Goal: Task Accomplishment & Management: Use online tool/utility

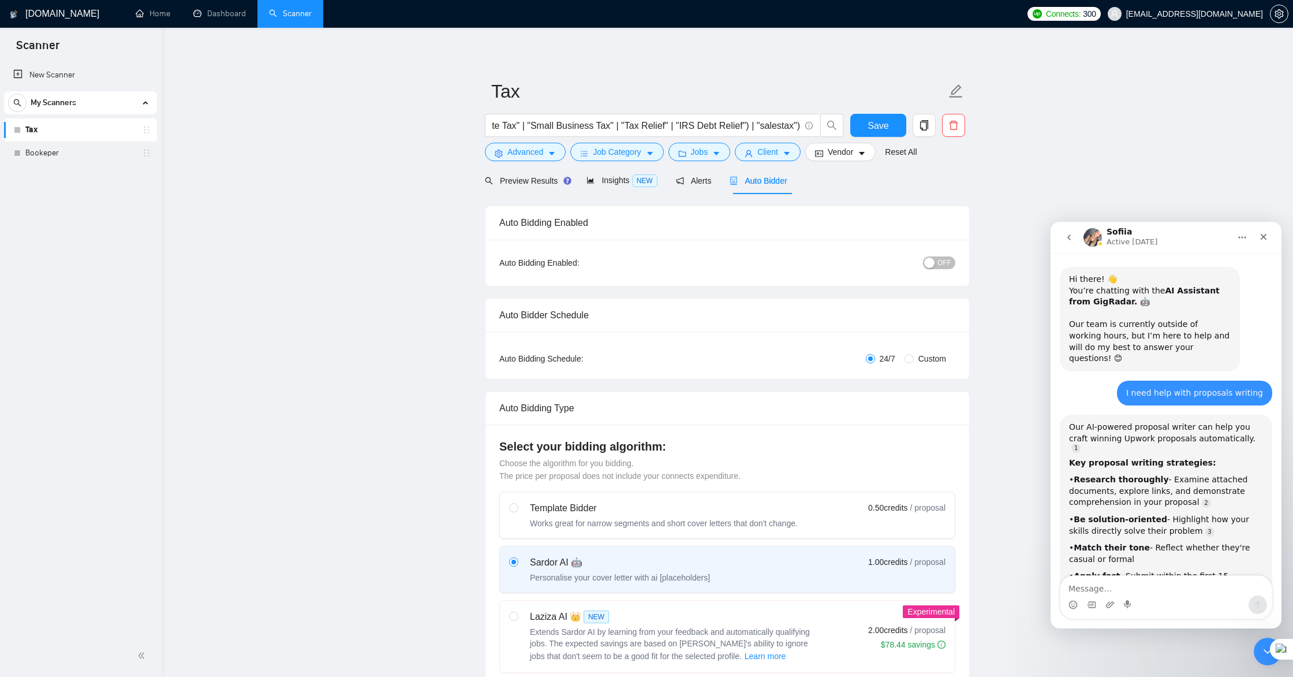
scroll to position [1448, 0]
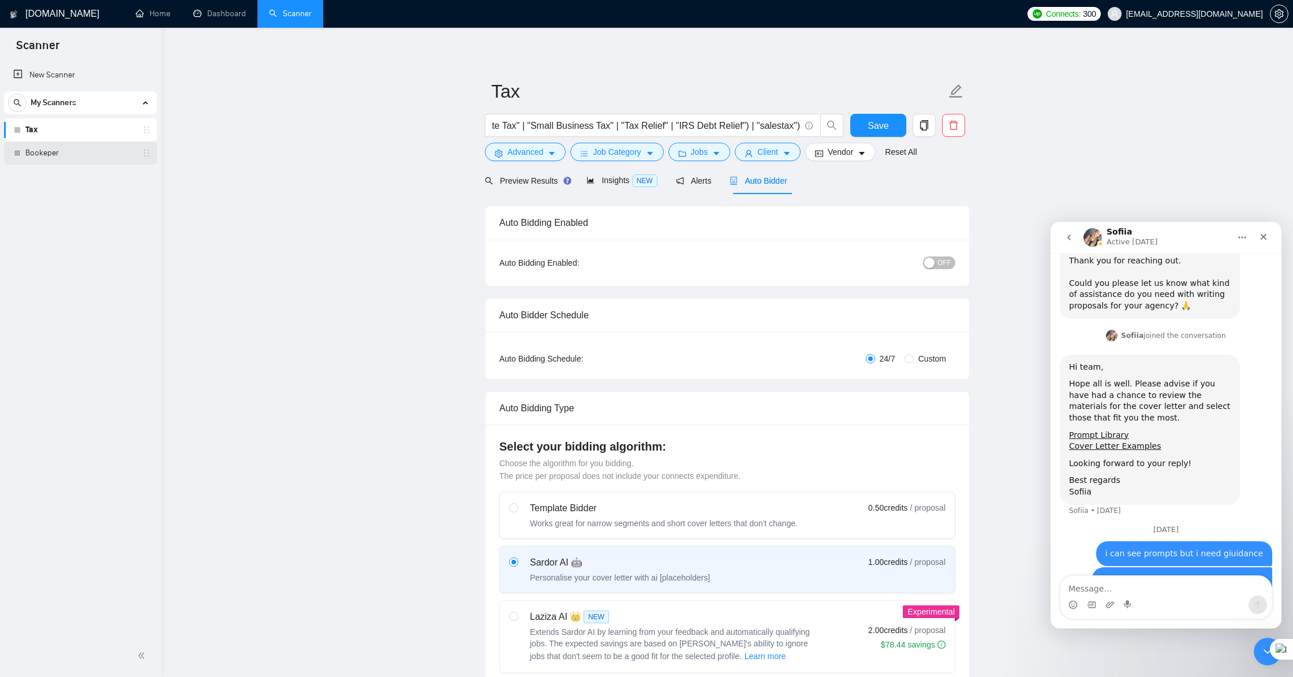
click at [64, 155] on link "Bookeper" at bounding box center [80, 152] width 110 height 23
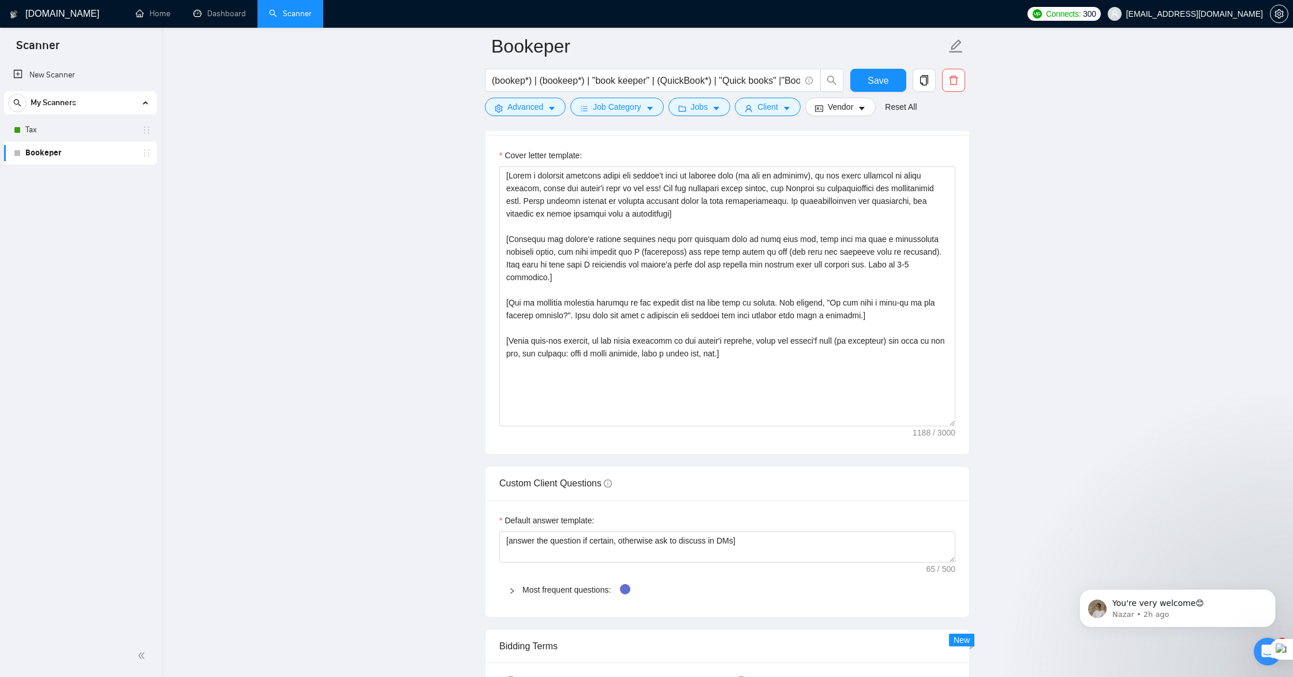
scroll to position [1302, 0]
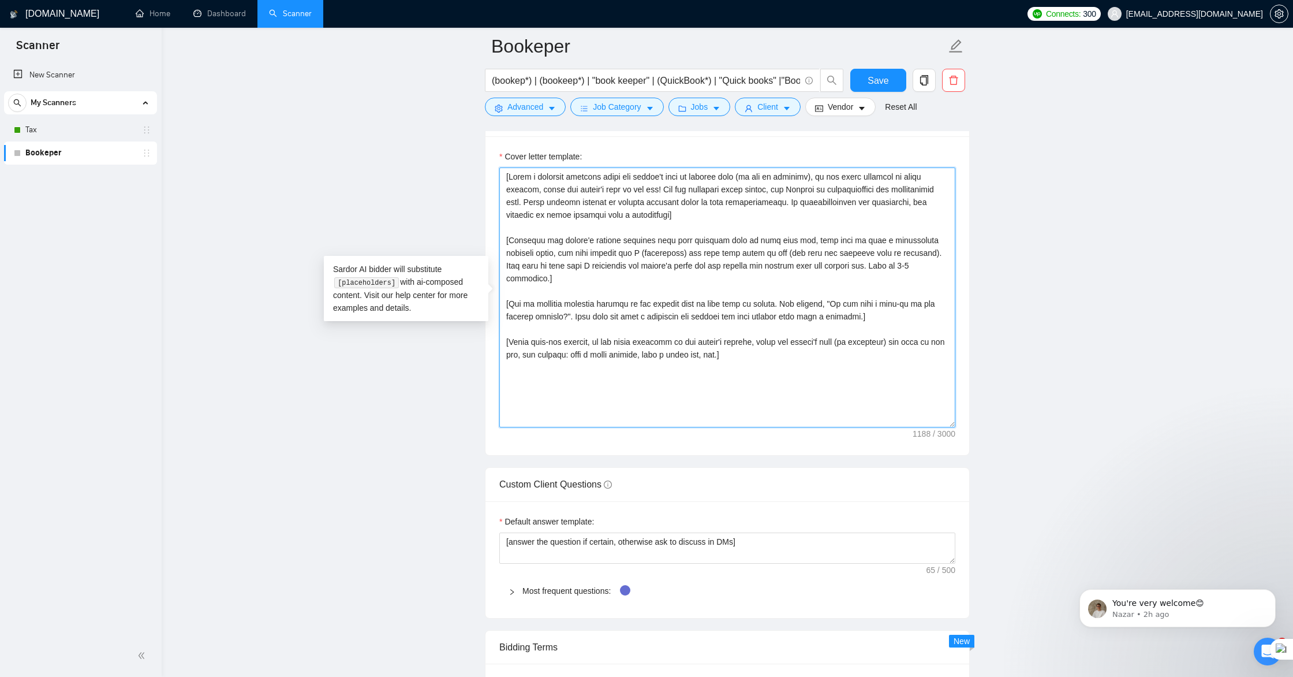
drag, startPoint x: 507, startPoint y: 177, endPoint x: 846, endPoint y: 408, distance: 409.8
click at [845, 408] on textarea "Cover letter template:" at bounding box center [727, 297] width 456 height 260
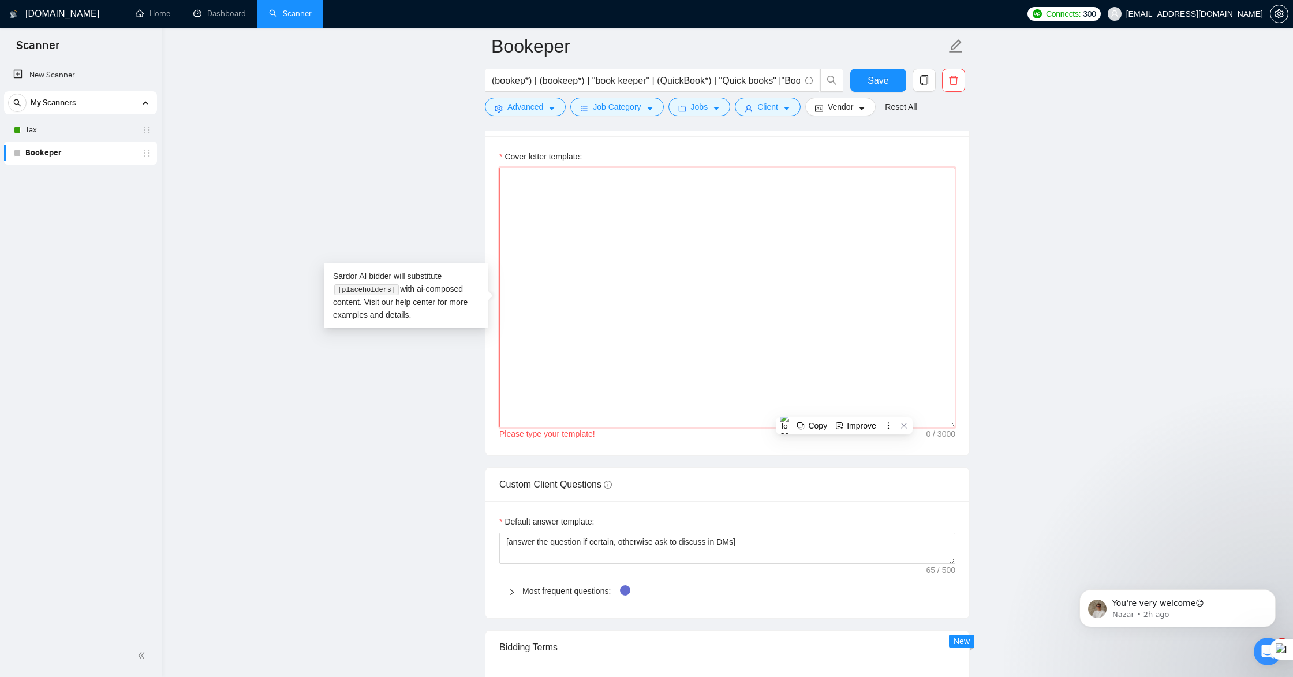
paste textarea "Hi [CLIENT NAME], Saw your post about [INSERT KEY TASK – e.g., monthly QuickBoo…"
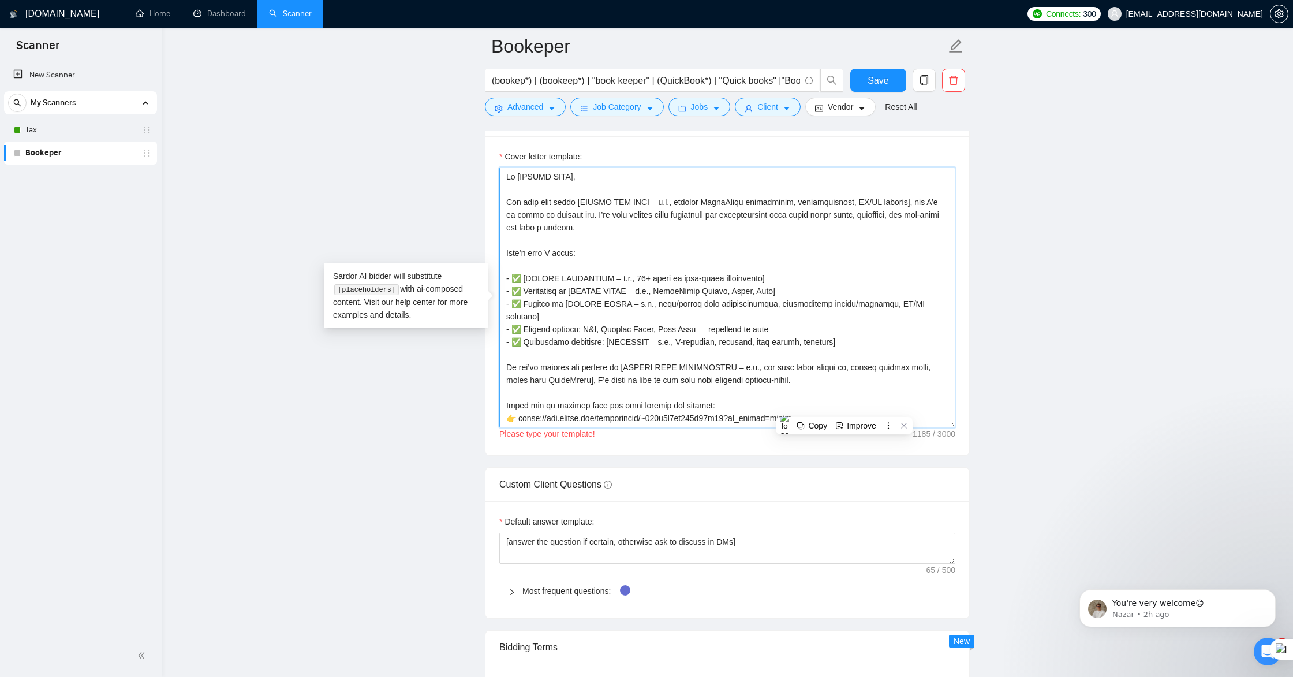
scroll to position [85, 0]
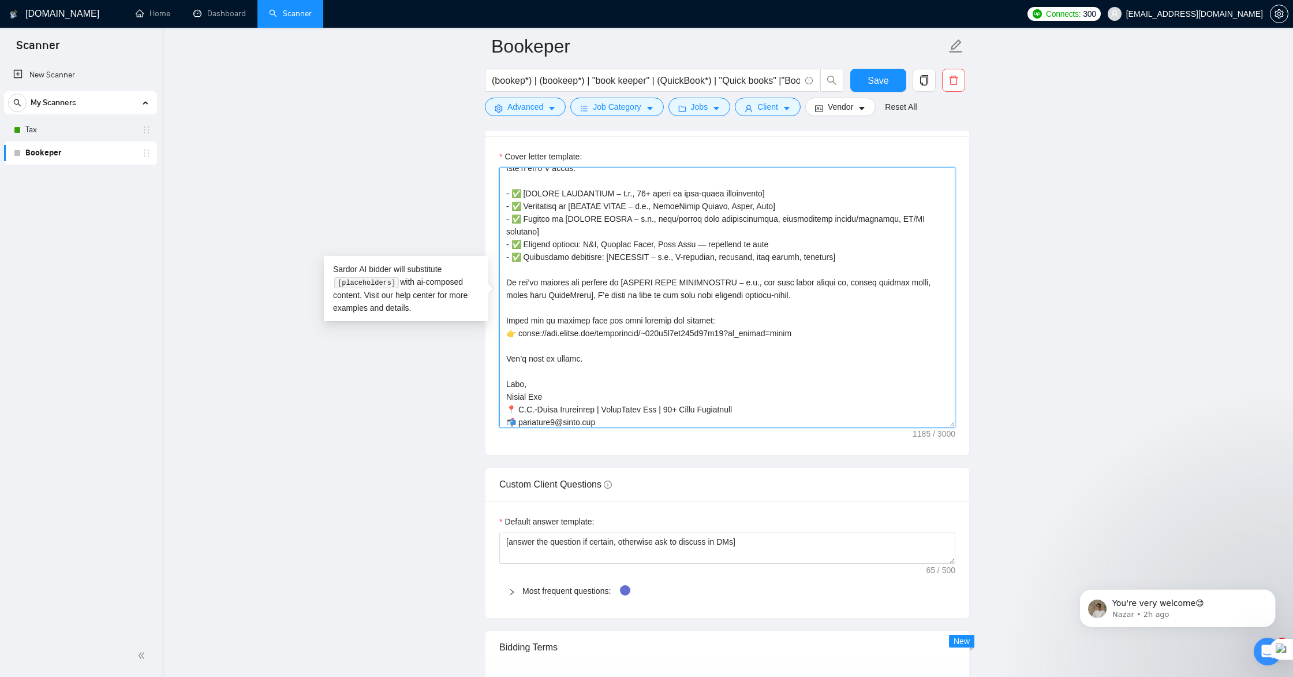
drag, startPoint x: 610, startPoint y: 410, endPoint x: 500, endPoint y: 406, distance: 110.4
click at [499, 406] on textarea "Cover letter template:" at bounding box center [727, 297] width 456 height 260
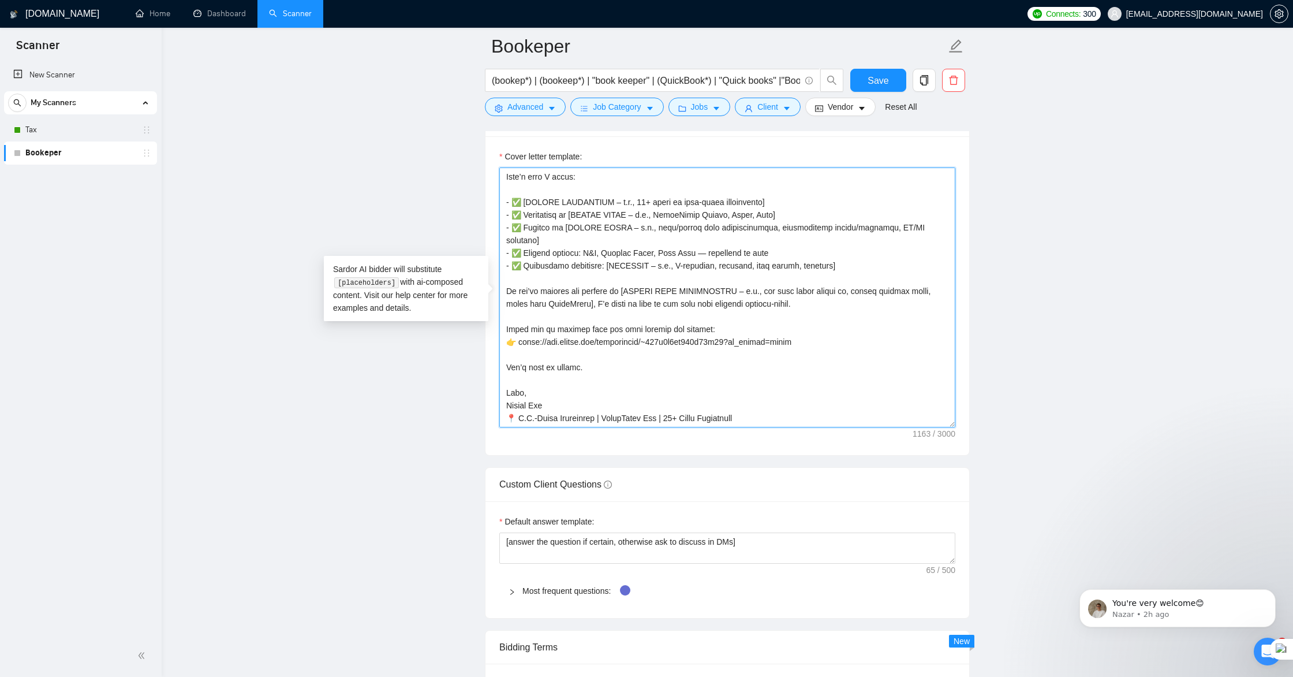
drag, startPoint x: 678, startPoint y: 393, endPoint x: 698, endPoint y: 404, distance: 23.0
click at [685, 397] on textarea "Cover letter template:" at bounding box center [727, 297] width 456 height 260
click at [679, 375] on textarea "Cover letter template:" at bounding box center [727, 297] width 456 height 260
click at [537, 393] on textarea "Cover letter template:" at bounding box center [727, 297] width 456 height 260
click at [533, 396] on textarea "Cover letter template:" at bounding box center [727, 297] width 456 height 260
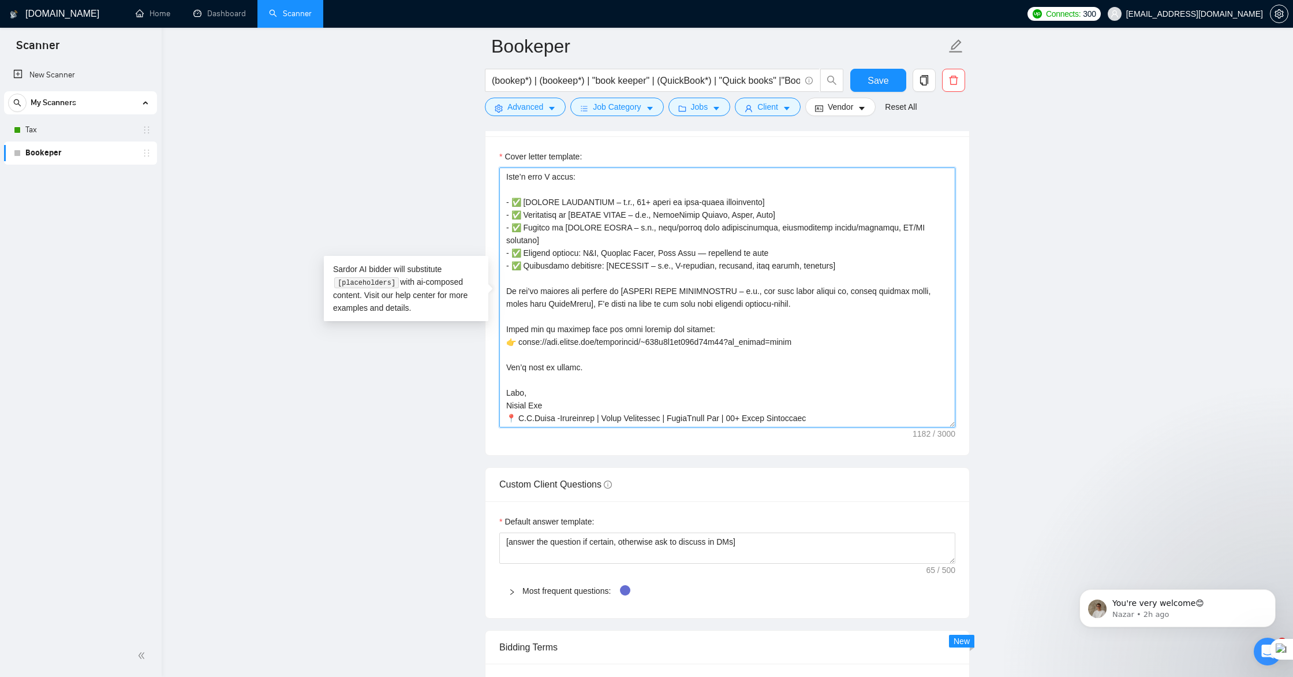
scroll to position [87, 0]
click at [636, 393] on textarea "Cover letter template:" at bounding box center [727, 297] width 456 height 260
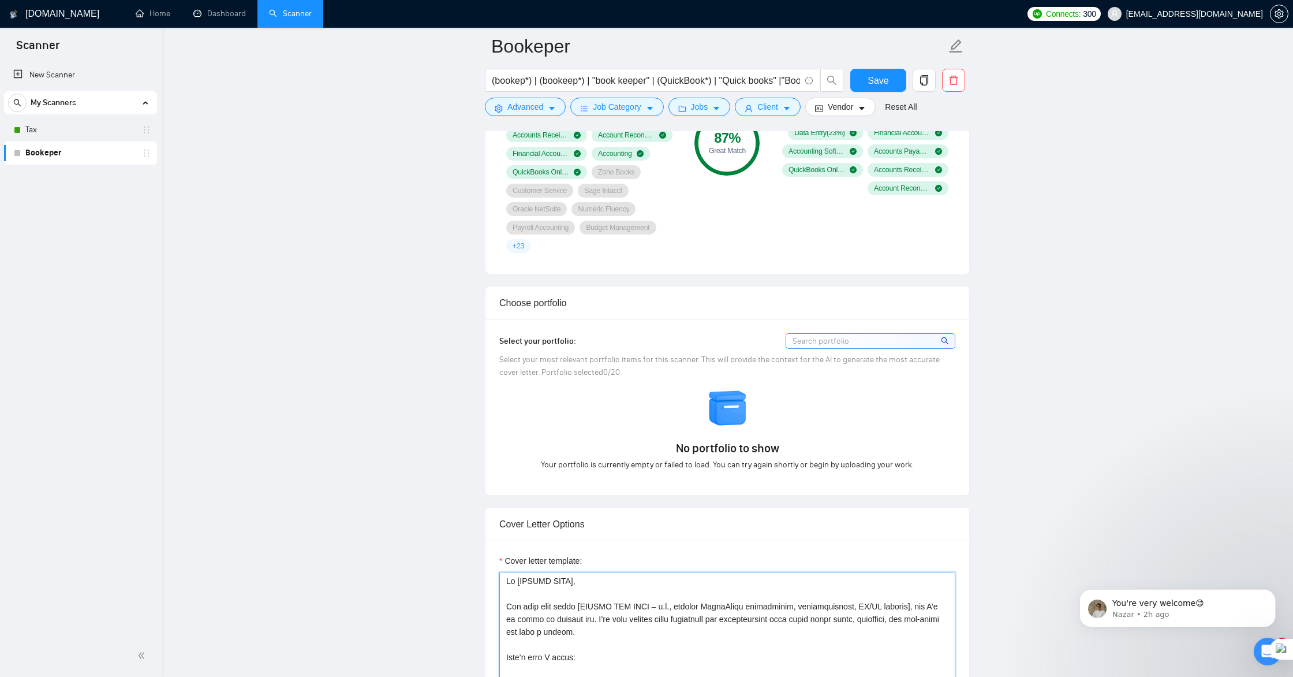
scroll to position [899, 0]
type textarea "Hi [CLIENT NAME], Saw your post about [INSERT KEY TASK – e.g., monthly QuickBoo…"
click at [832, 339] on input at bounding box center [870, 340] width 169 height 14
type input "bookkeeper"
click at [947, 340] on icon "search" at bounding box center [945, 339] width 8 height 8
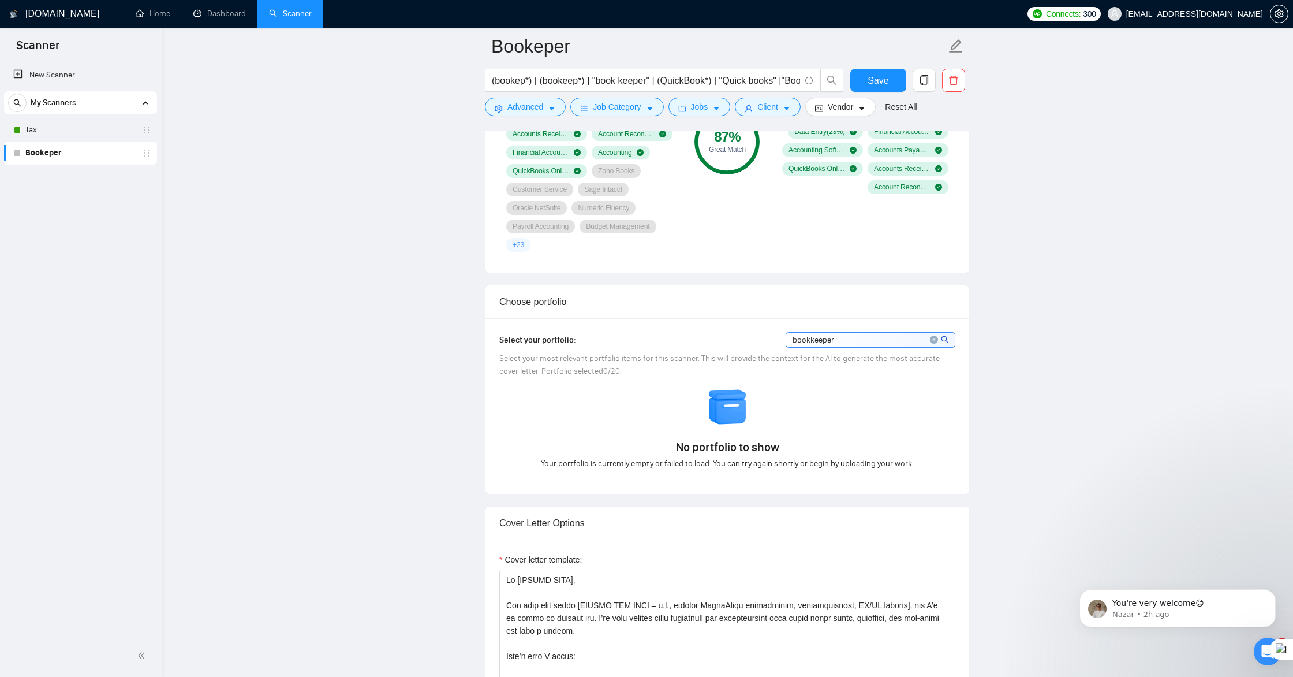
click at [947, 339] on icon "search" at bounding box center [945, 339] width 8 height 8
click at [947, 338] on icon "search" at bounding box center [945, 339] width 8 height 8
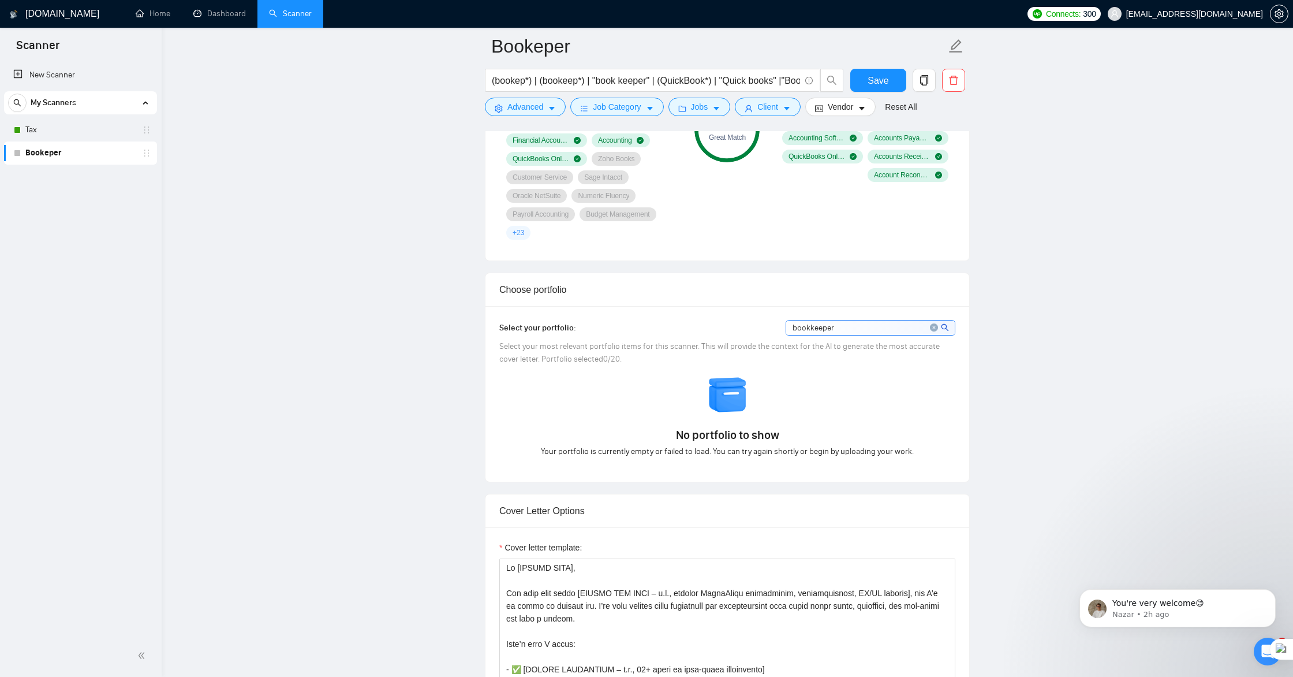
scroll to position [919, 0]
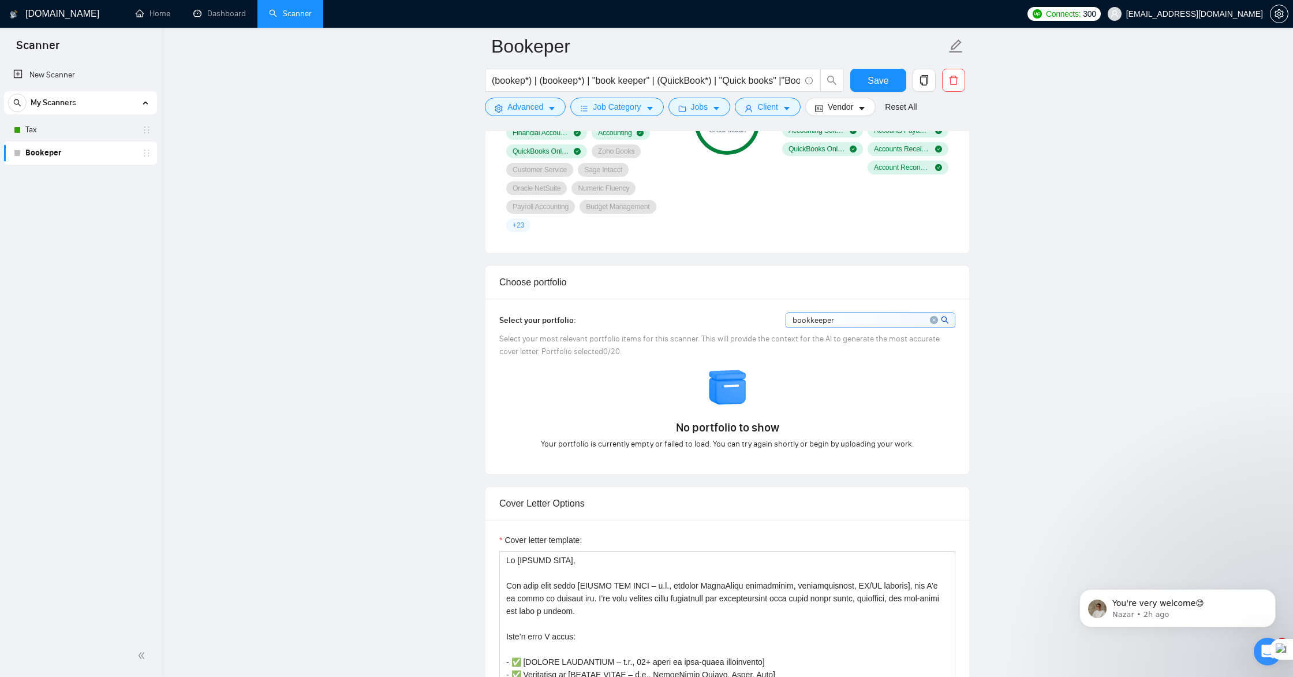
click at [597, 349] on span "Select your most relevant portfolio items for this scanner. This will provide t…" at bounding box center [719, 345] width 441 height 23
click at [553, 329] on div "Select your portfolio: bookkeeper Select your most relevant portfolio items for…" at bounding box center [727, 386] width 456 height 148
click at [584, 359] on div "Select your portfolio: bookkeeper Select your most relevant portfolio items for…" at bounding box center [727, 386] width 456 height 148
click at [833, 352] on div "Select your most relevant portfolio items for this scanner. This will provide t…" at bounding box center [727, 345] width 456 height 25
click at [879, 80] on span "Save" at bounding box center [878, 80] width 21 height 14
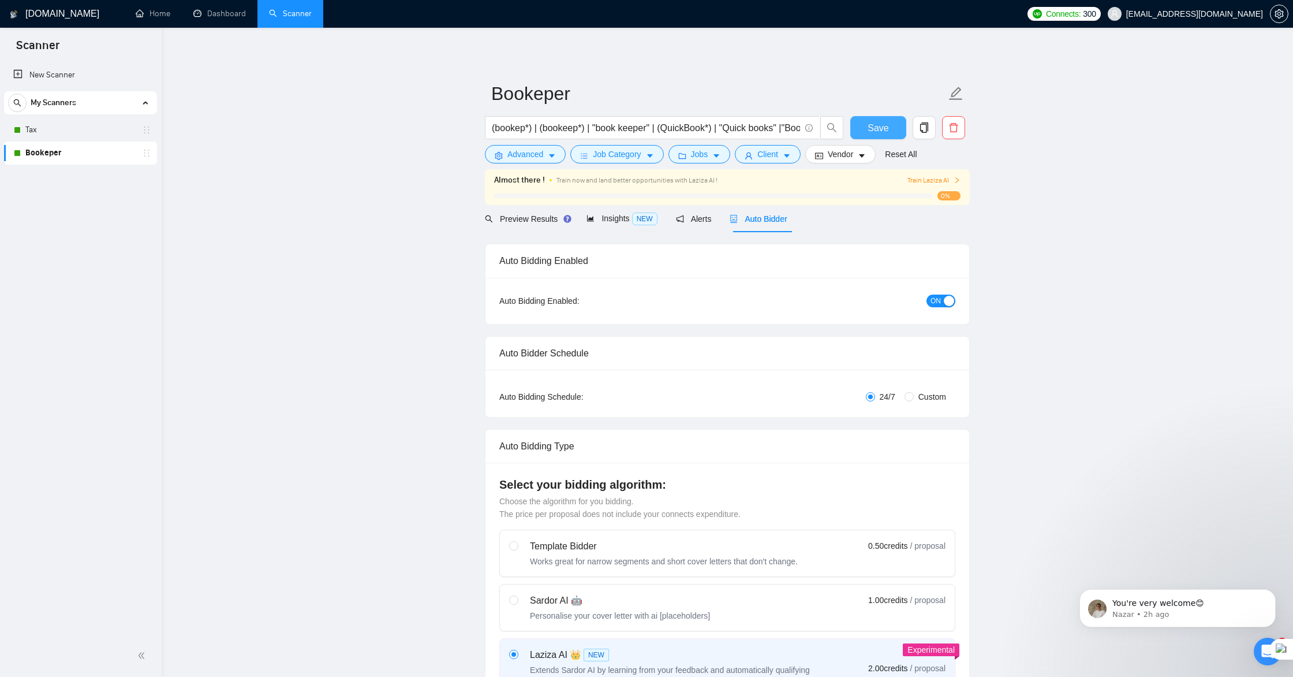
scroll to position [1, 0]
click at [958, 180] on icon "right" at bounding box center [957, 179] width 7 height 7
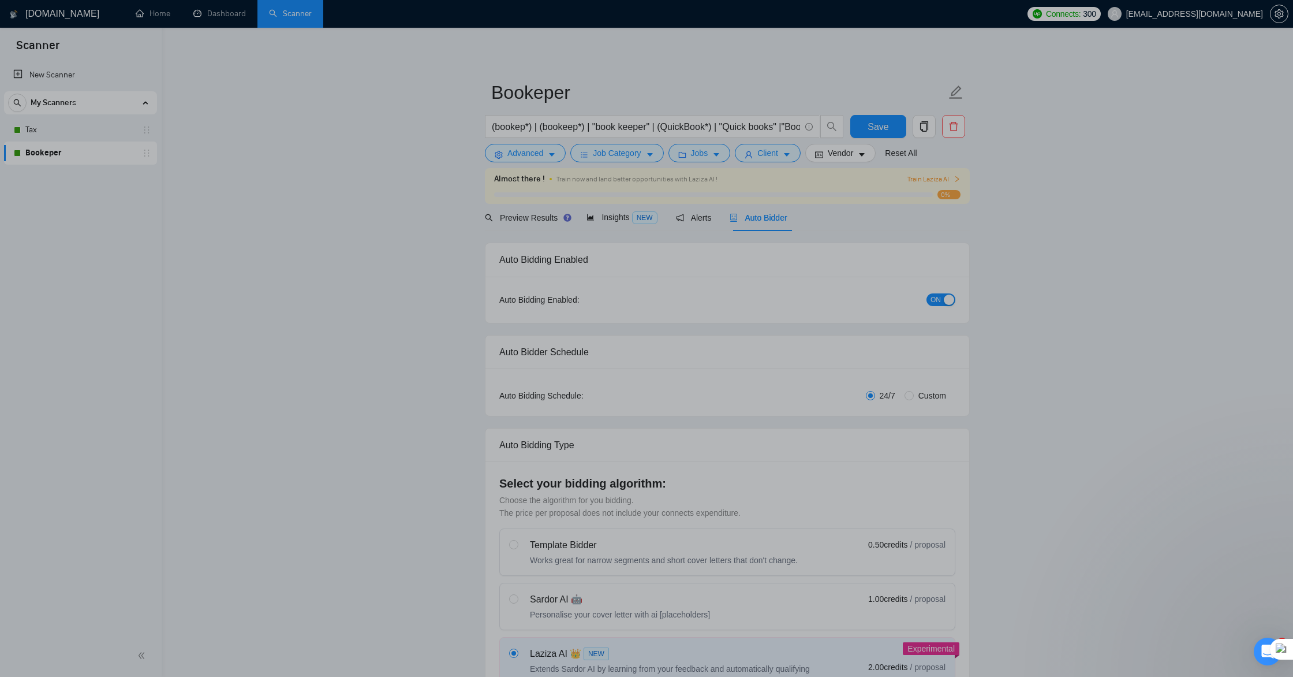
scroll to position [0, 0]
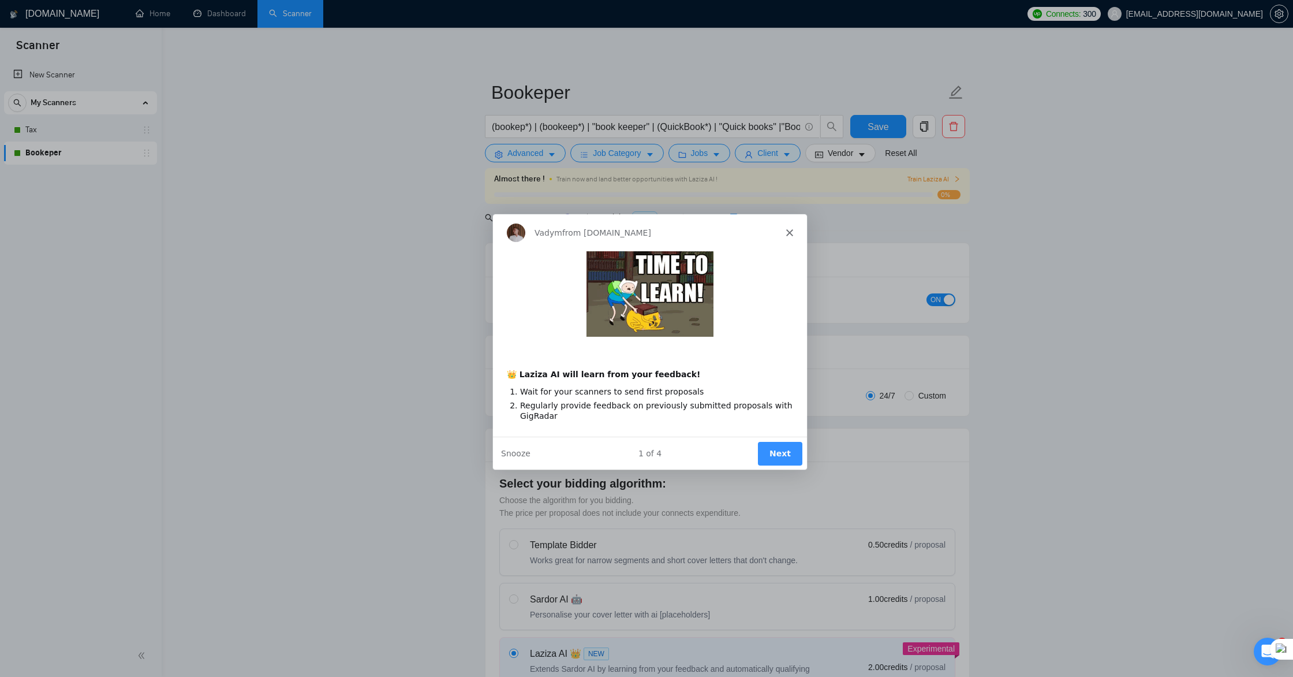
click at [776, 457] on button "Next" at bounding box center [780, 453] width 44 height 24
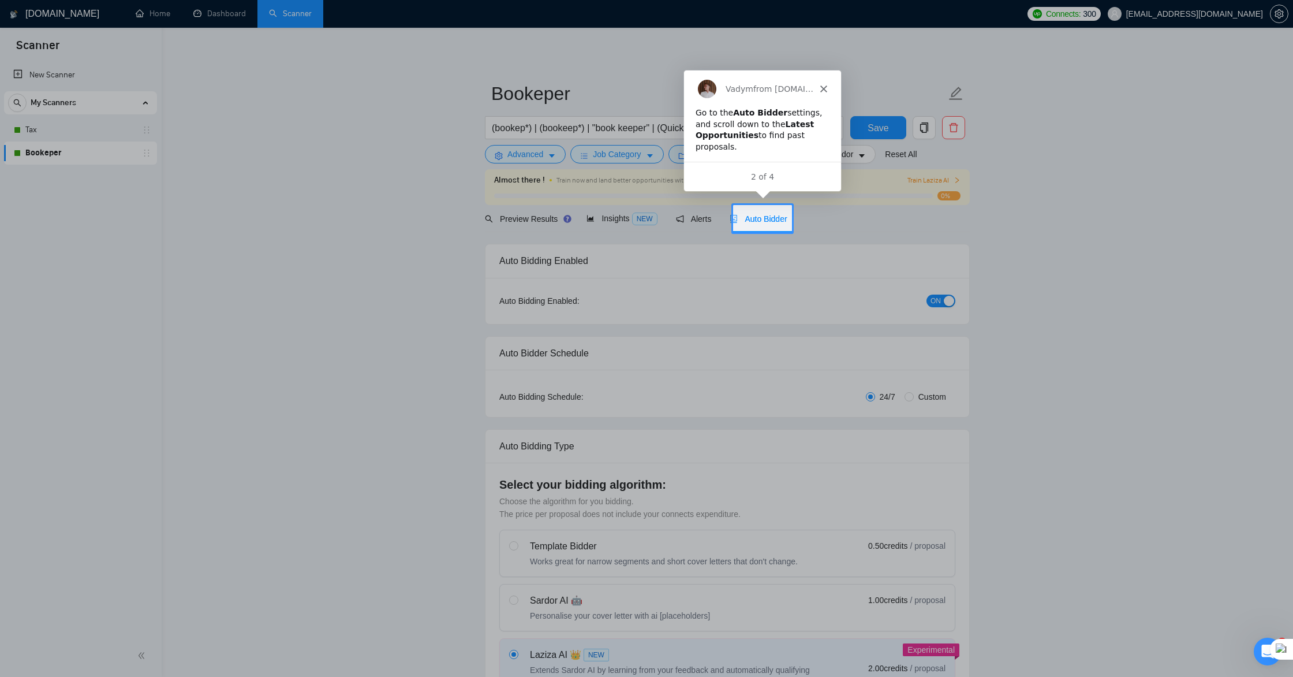
scroll to position [2, 0]
click at [767, 219] on span "Auto Bidder" at bounding box center [758, 216] width 57 height 9
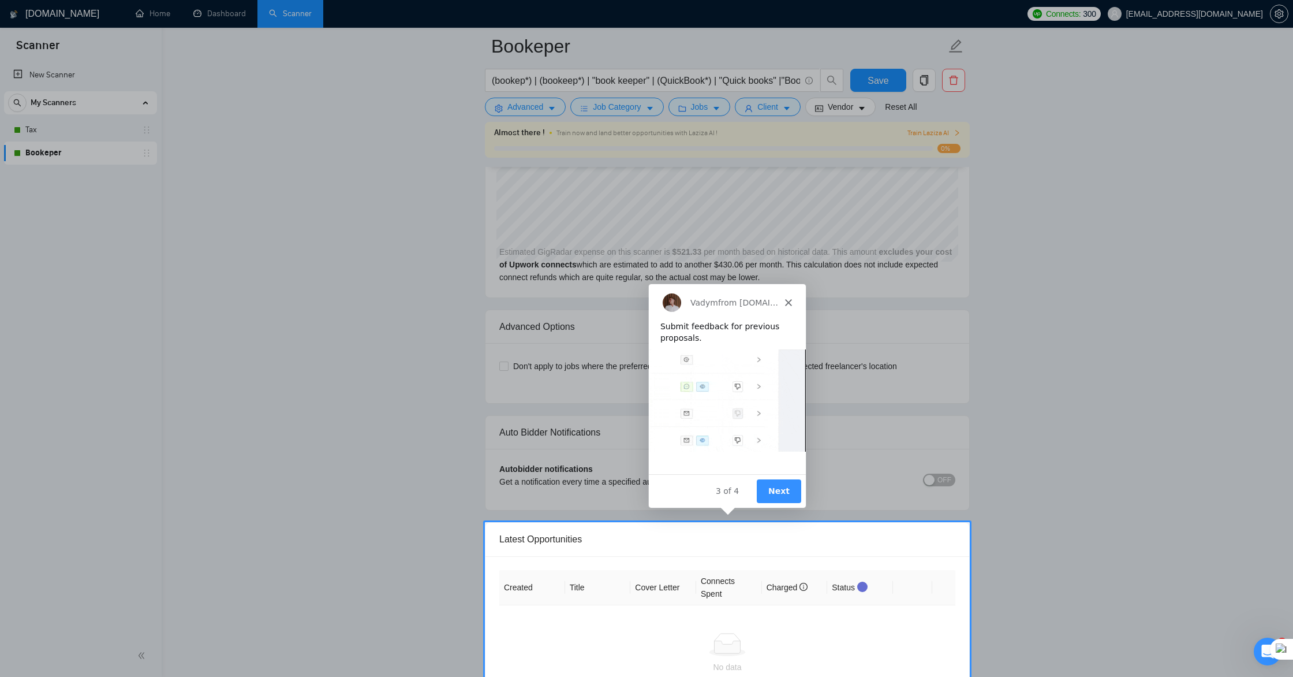
scroll to position [2611, 0]
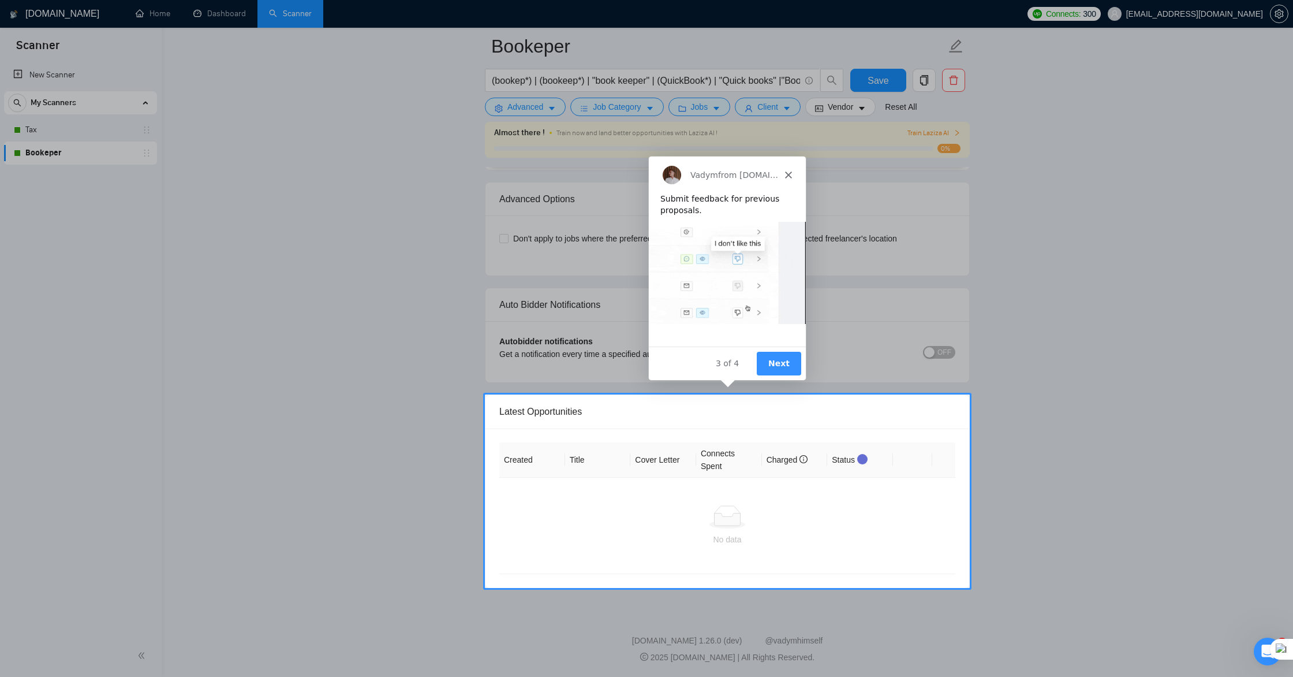
click at [756, 258] on img "Intercom messenger" at bounding box center [726, 272] width 157 height 102
click at [778, 365] on button "Next" at bounding box center [778, 363] width 44 height 24
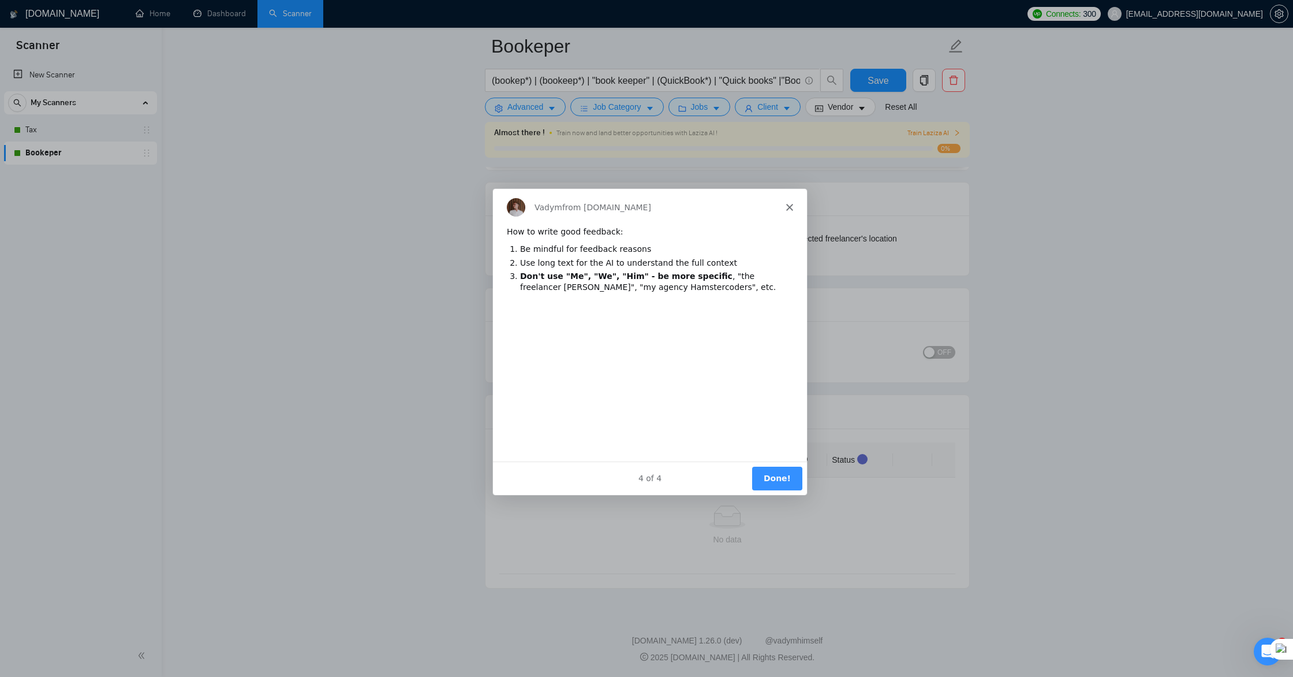
scroll to position [0, 0]
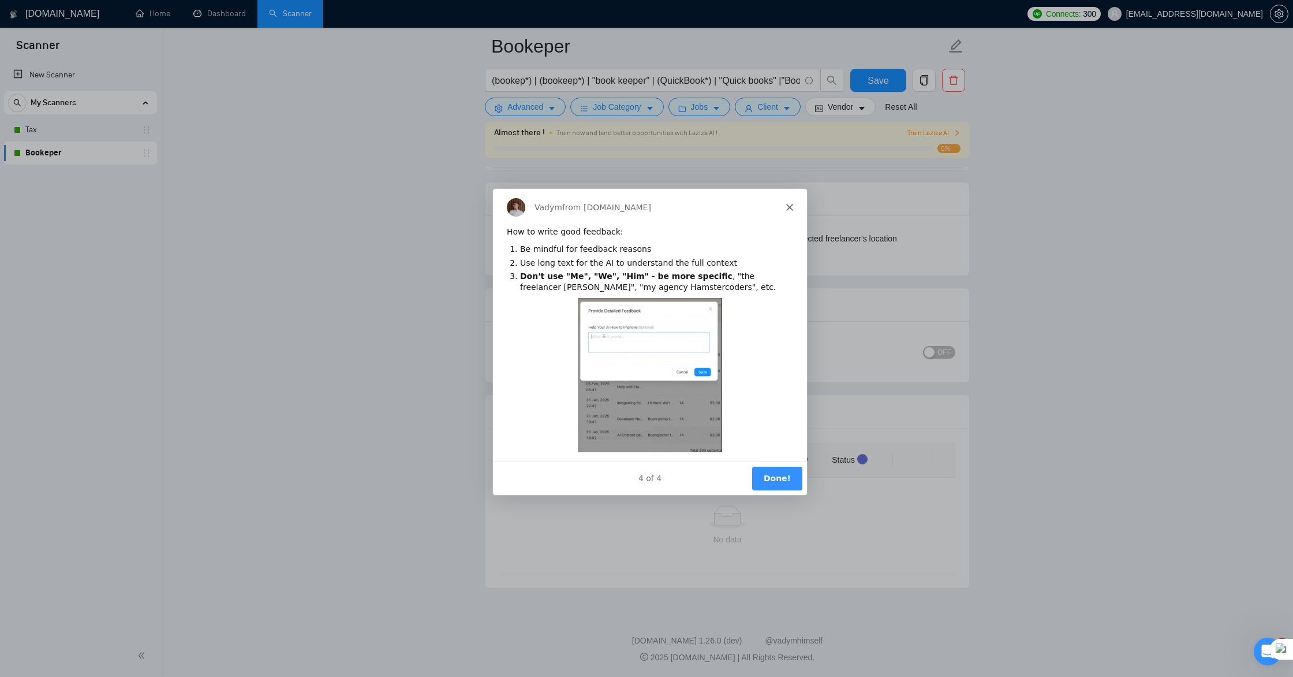
click at [783, 476] on button "Done!" at bounding box center [777, 477] width 50 height 24
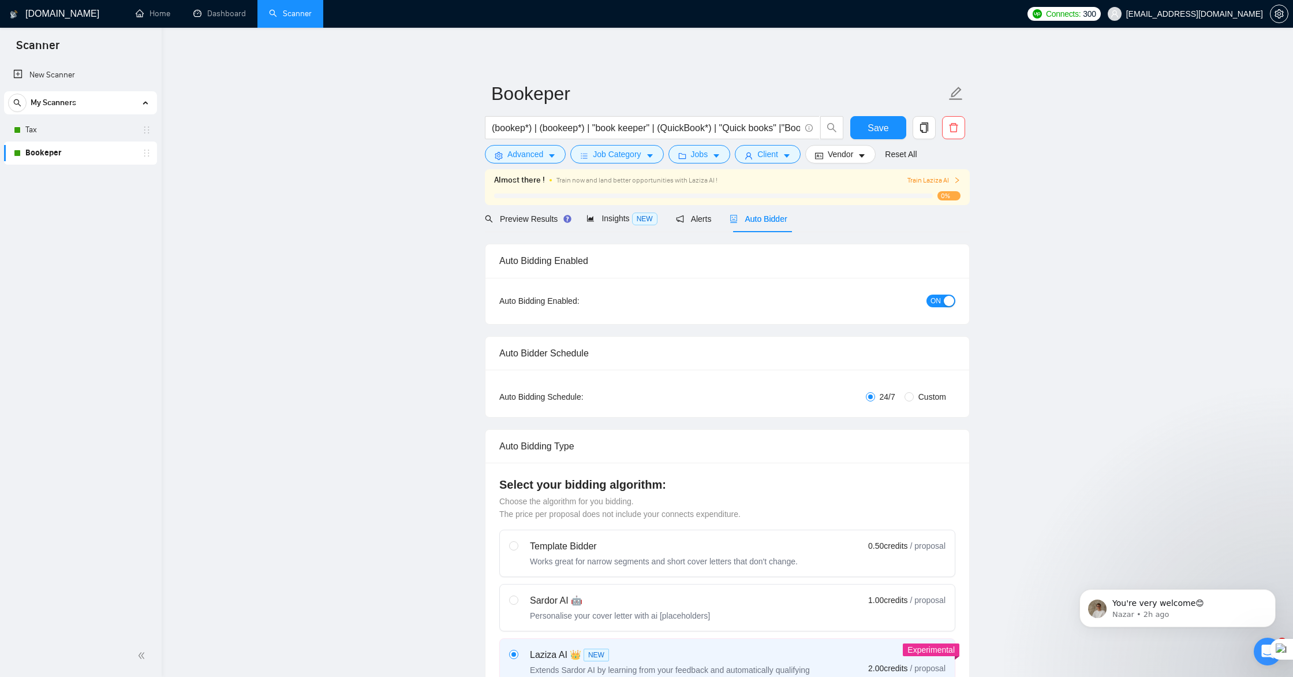
click at [952, 182] on span "Train Laziza AI" at bounding box center [934, 180] width 53 height 11
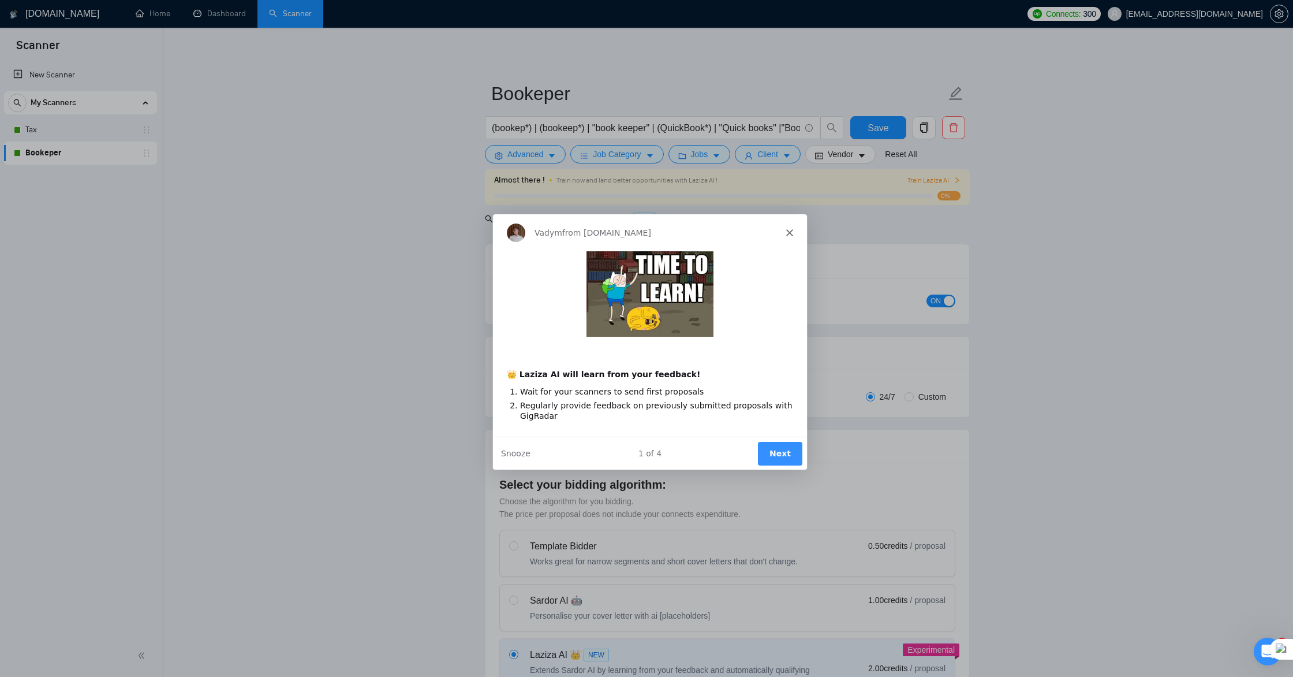
click at [783, 454] on button "Next" at bounding box center [780, 453] width 44 height 24
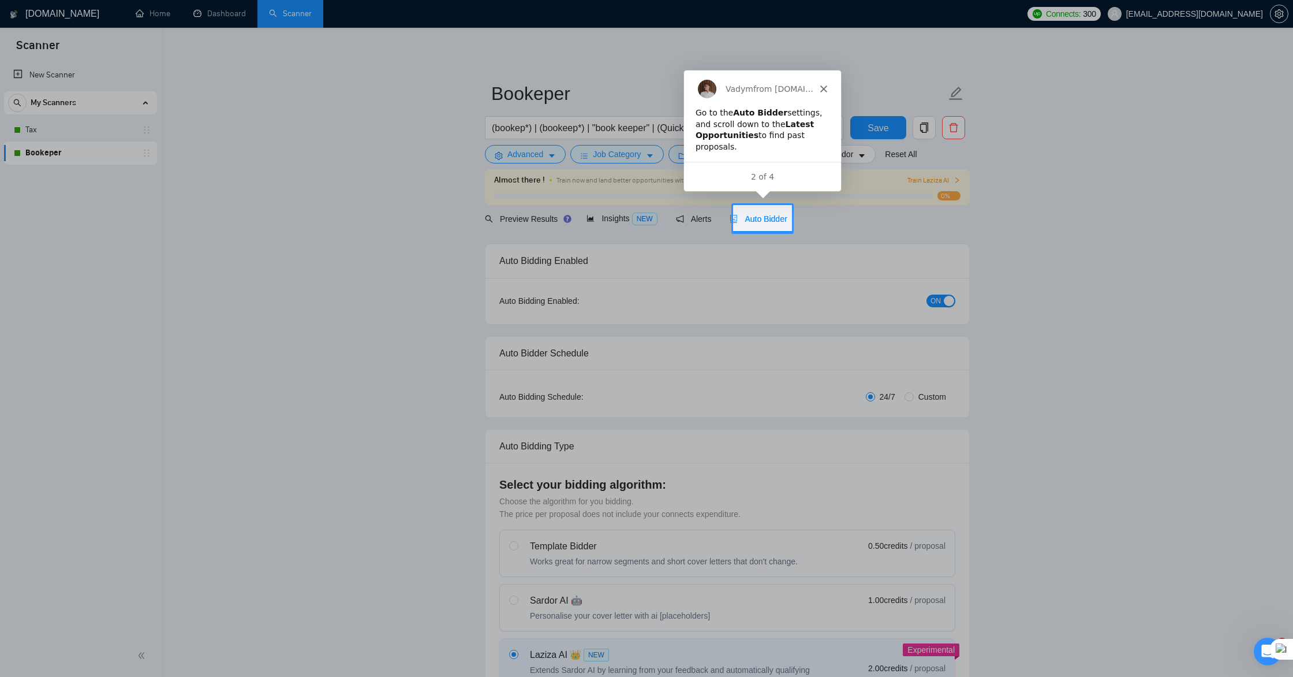
click at [763, 223] on div "Auto Bidder" at bounding box center [758, 218] width 57 height 13
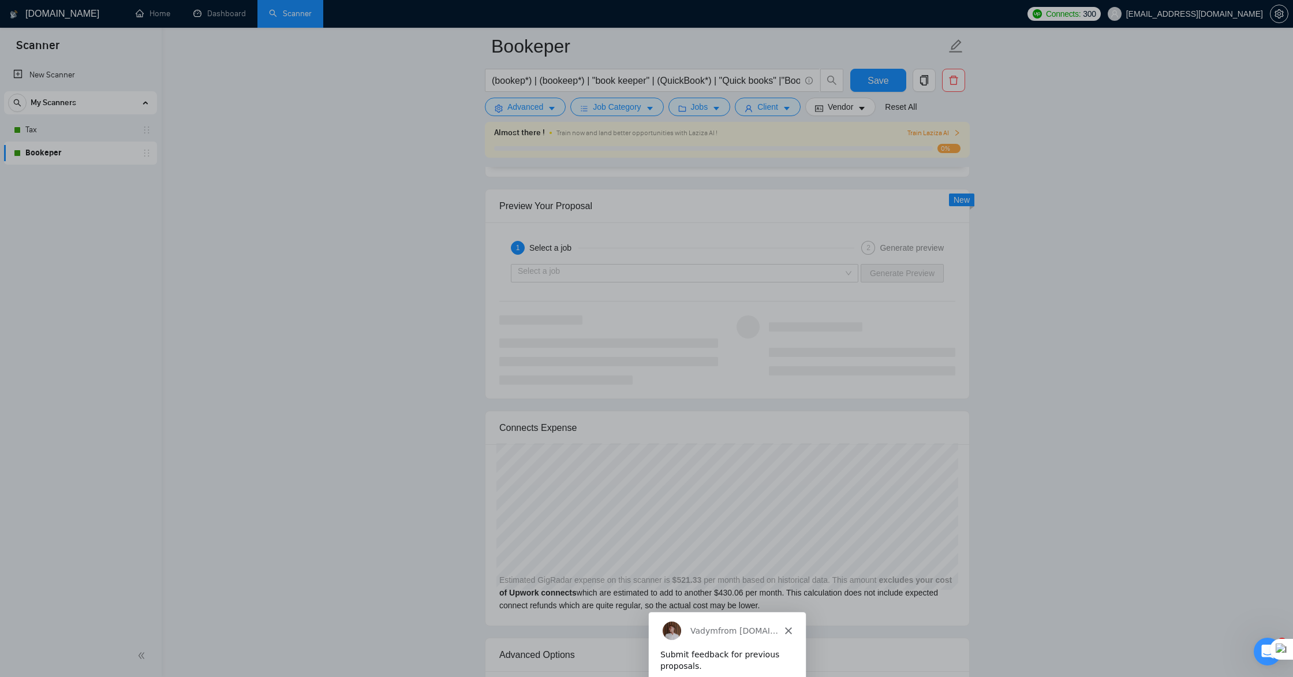
scroll to position [2602, 0]
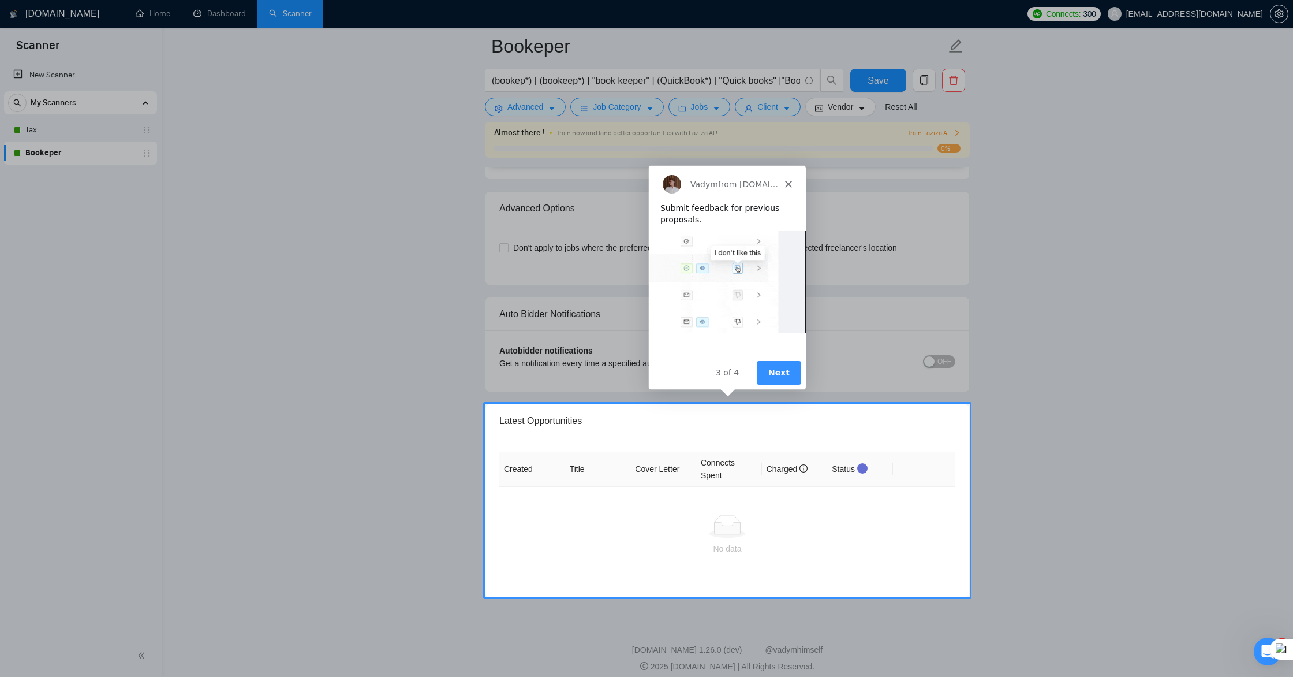
click at [758, 266] on img "Intercom messenger" at bounding box center [726, 281] width 157 height 102
click at [788, 375] on button "Next" at bounding box center [778, 372] width 44 height 24
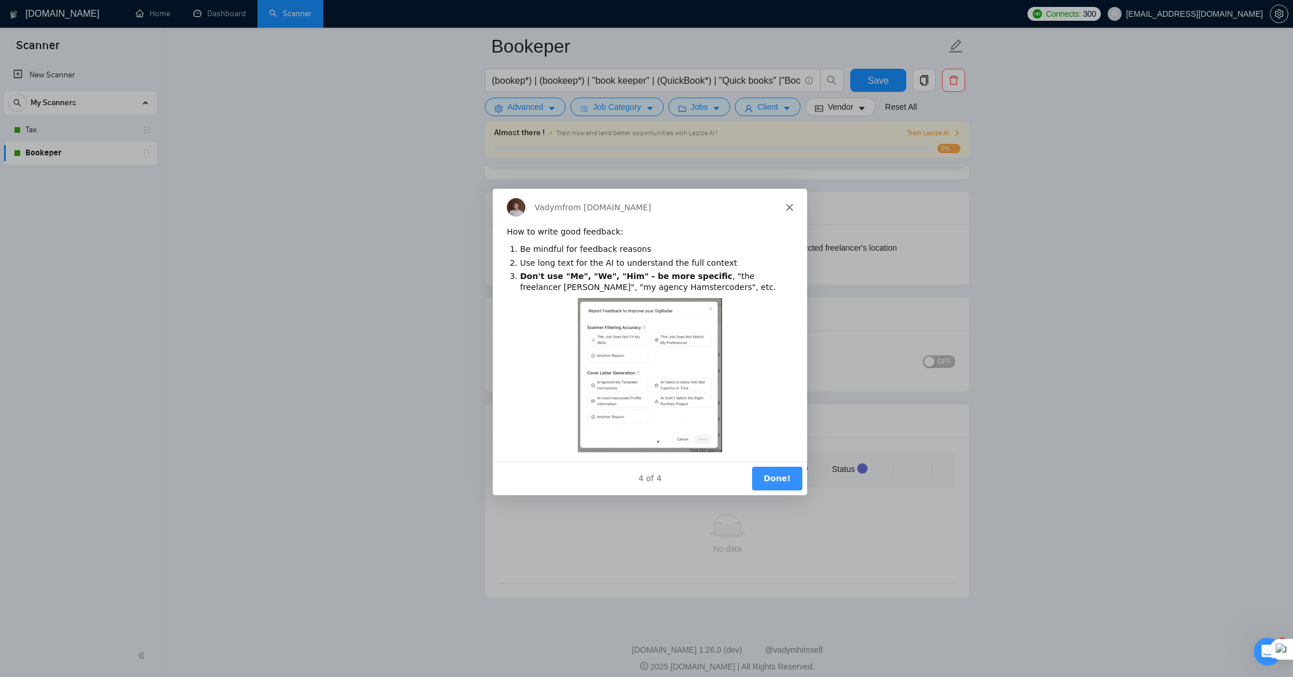
scroll to position [0, 0]
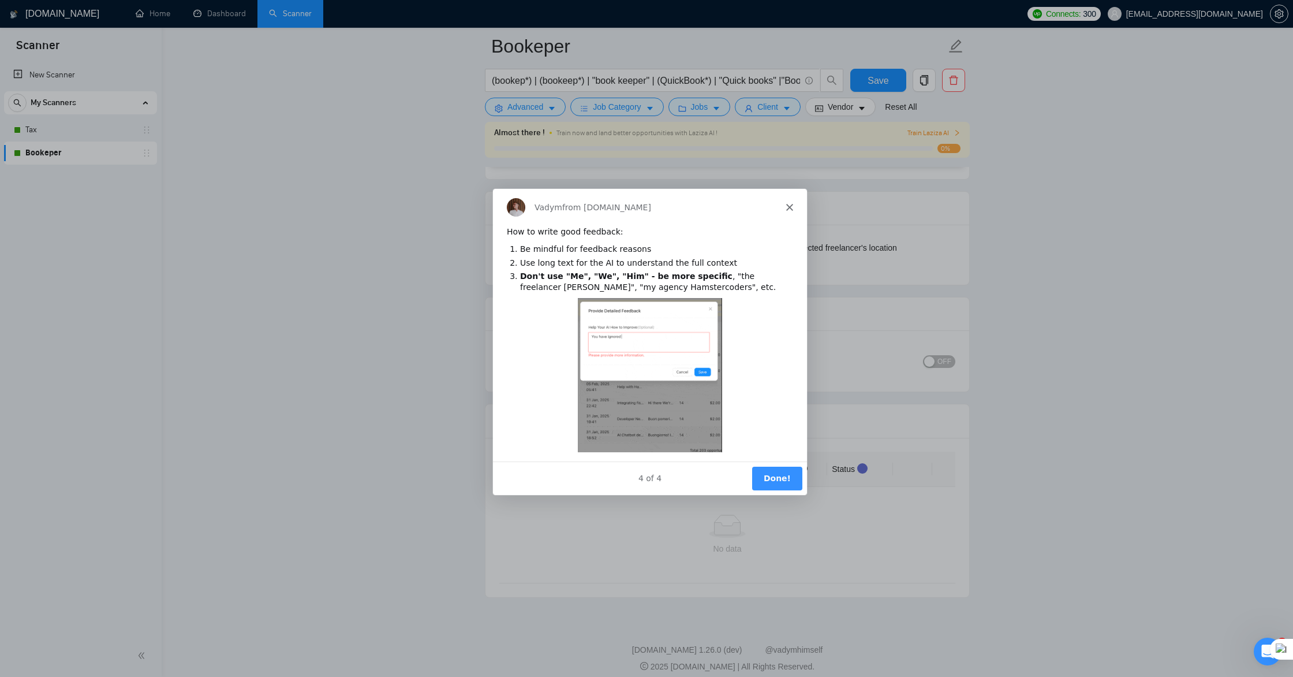
click at [779, 480] on button "Done!" at bounding box center [777, 477] width 50 height 24
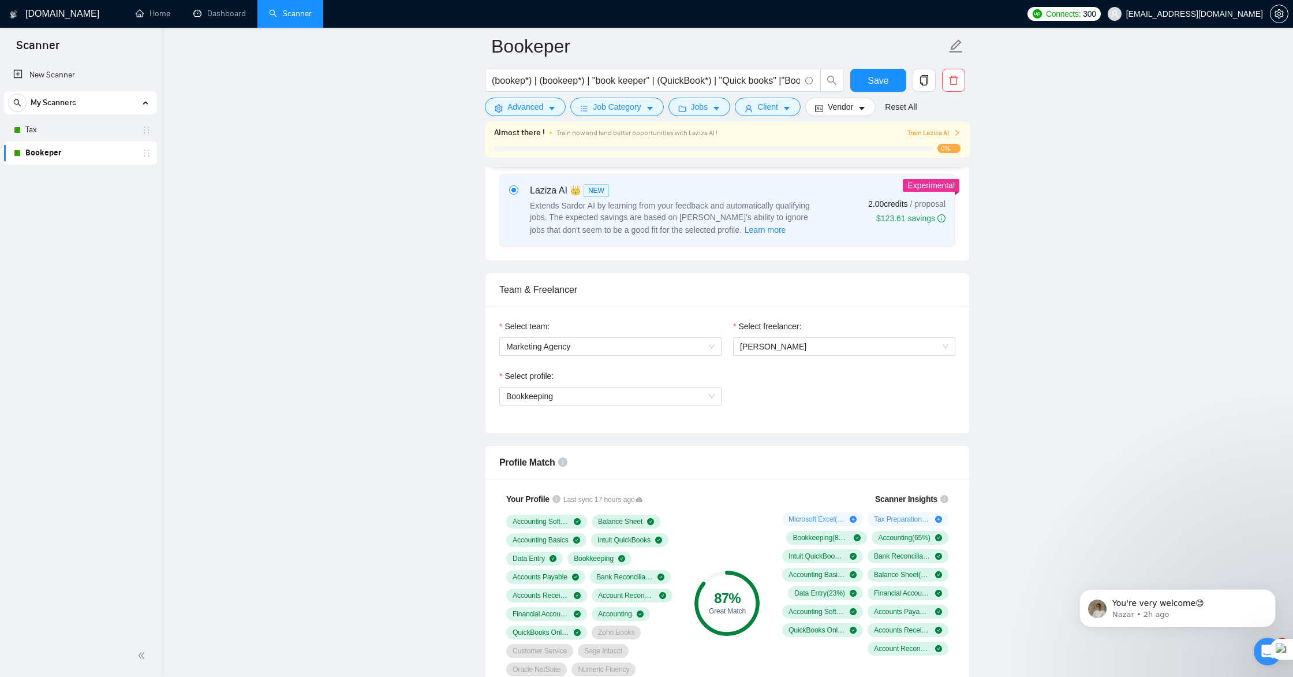
scroll to position [460, 0]
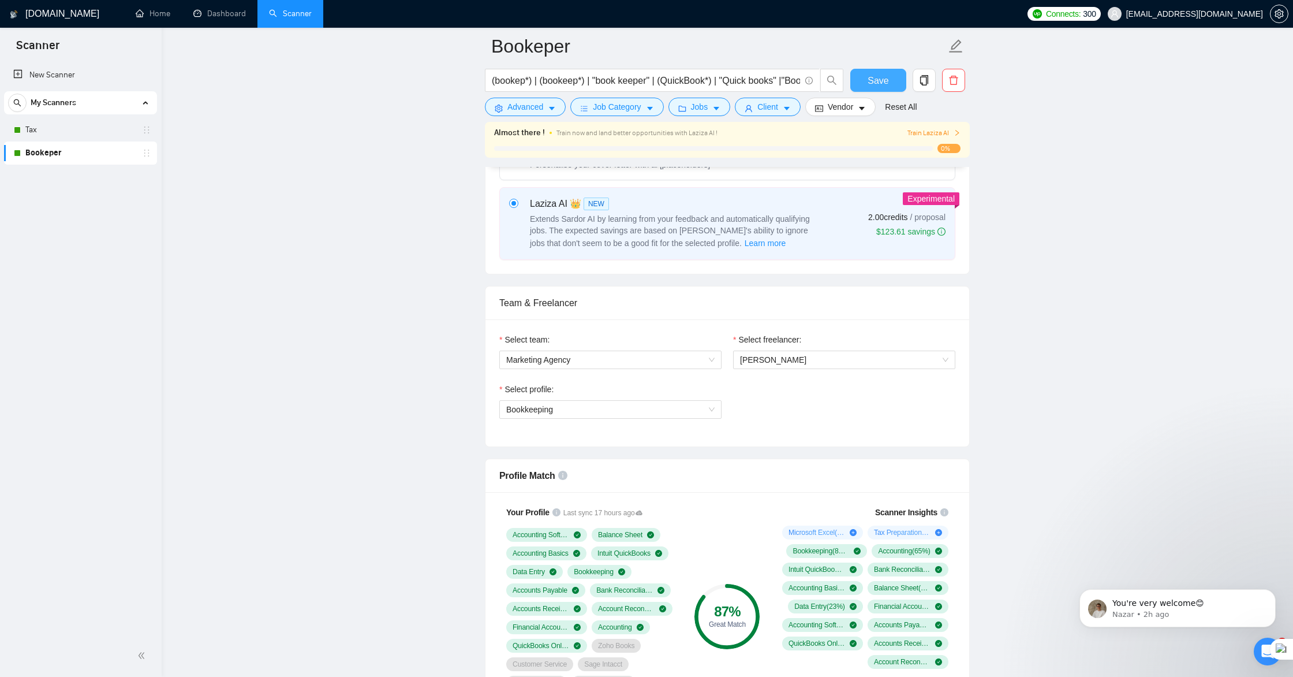
click at [881, 86] on span "Save" at bounding box center [878, 80] width 21 height 14
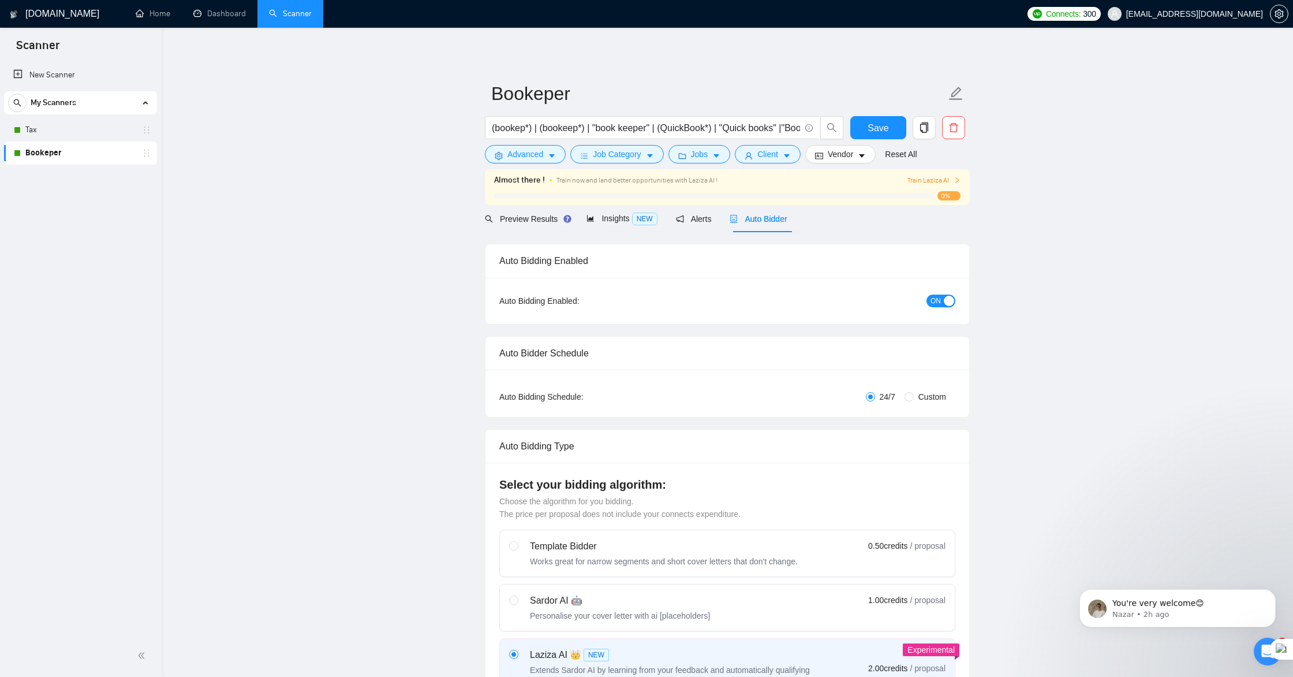
scroll to position [9, 0]
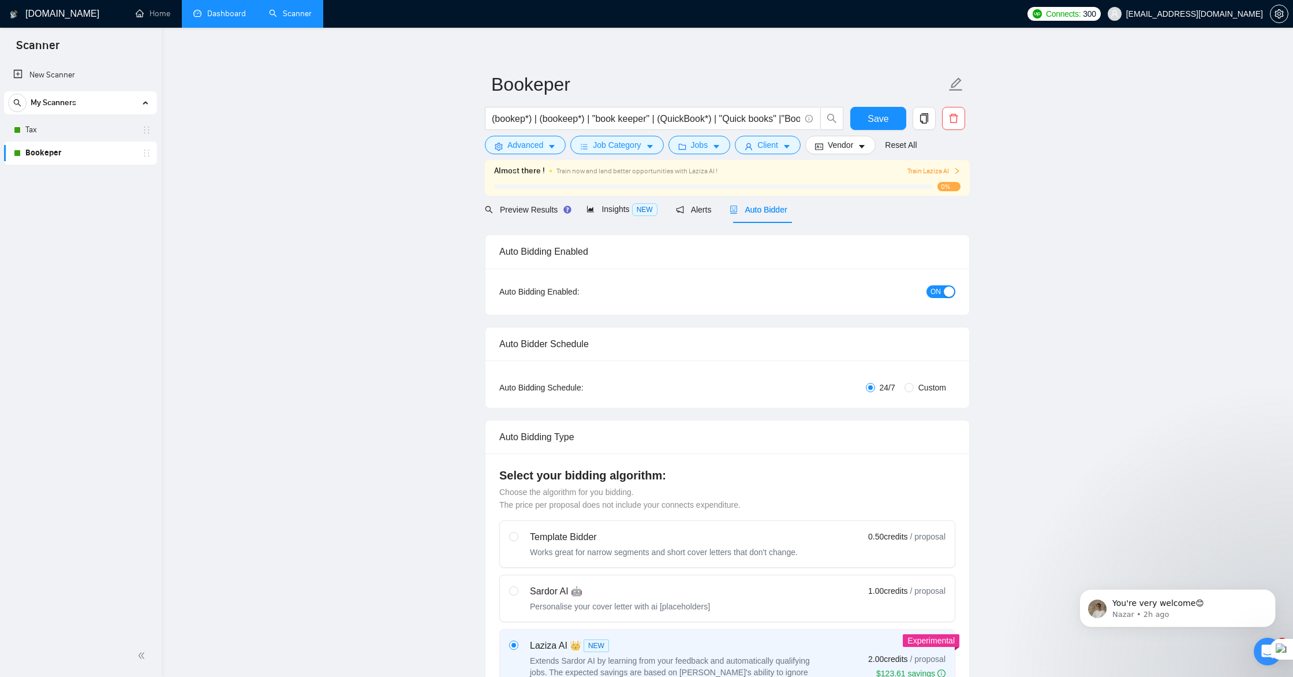
click at [207, 16] on link "Dashboard" at bounding box center [219, 14] width 53 height 10
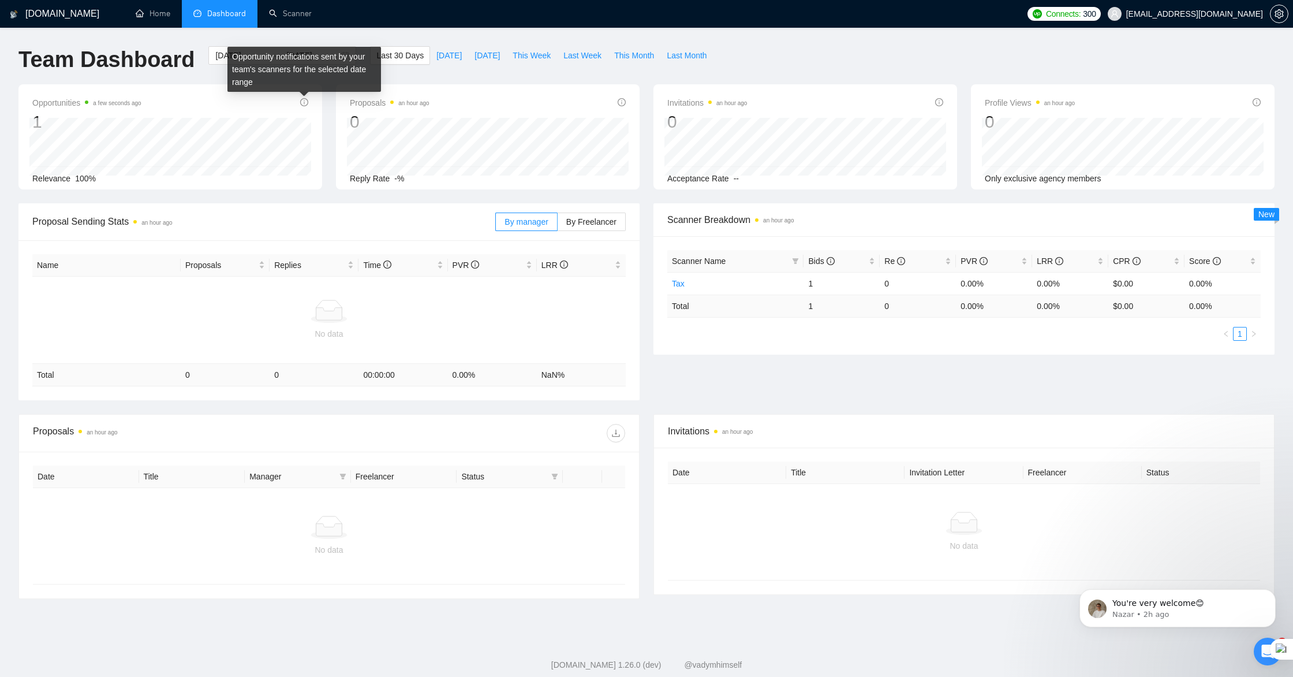
click at [302, 102] on icon "info-circle" at bounding box center [304, 102] width 8 height 8
click at [305, 102] on icon "info-circle" at bounding box center [304, 102] width 8 height 8
